Goal: Go to known website: Access a specific website the user already knows

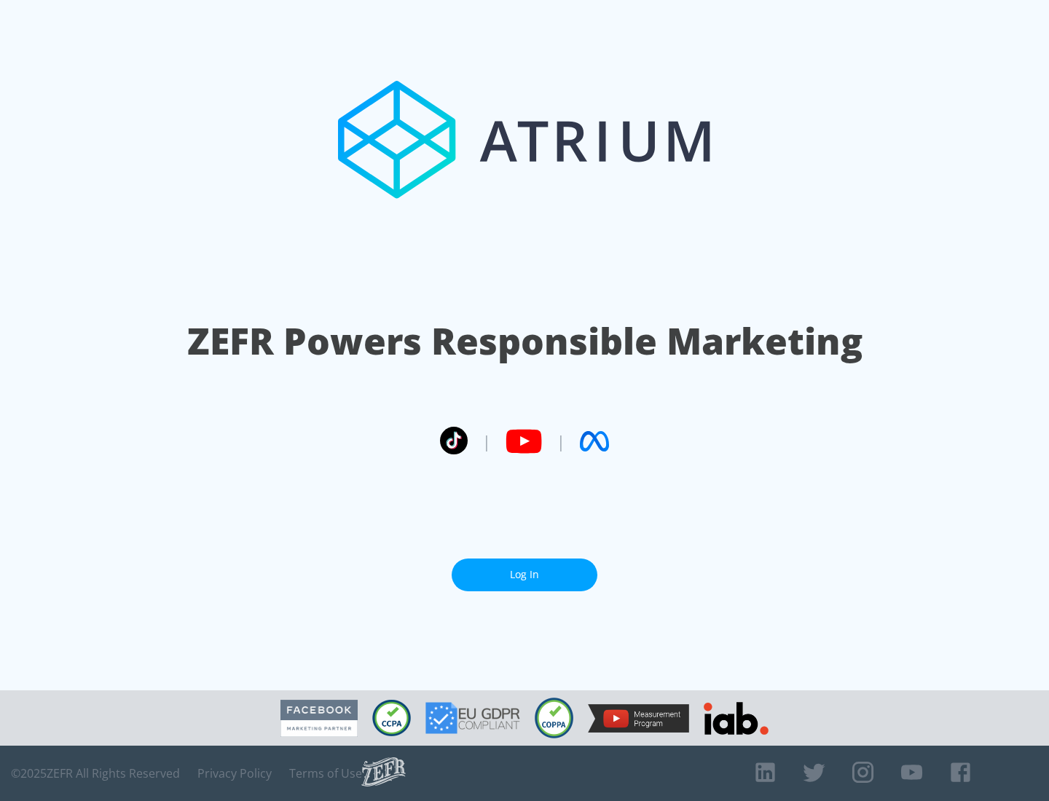
click at [525, 569] on link "Log In" at bounding box center [525, 575] width 146 height 33
